Goal: Find specific page/section: Find specific page/section

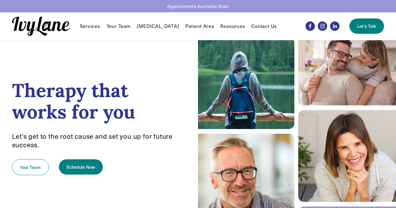
click at [115, 27] on link "Your Team" at bounding box center [119, 26] width 24 height 7
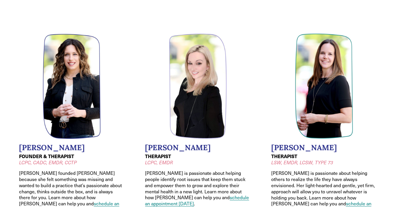
scroll to position [48, 0]
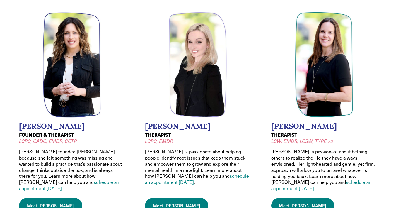
click at [281, 200] on link "Meet Jodi" at bounding box center [302, 205] width 63 height 15
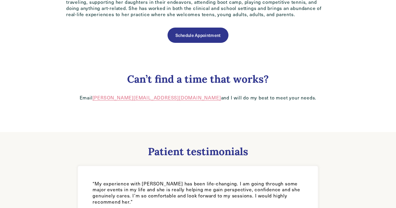
scroll to position [434, 0]
